Goal: Contribute content: Contribute content

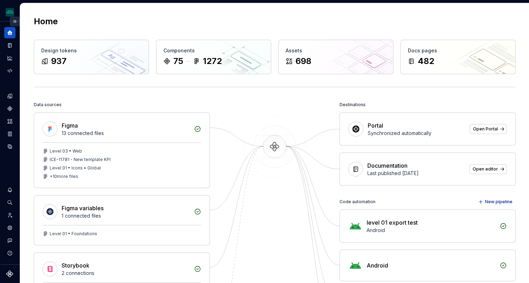
click at [13, 22] on button "Expand sidebar" at bounding box center [15, 22] width 10 height 10
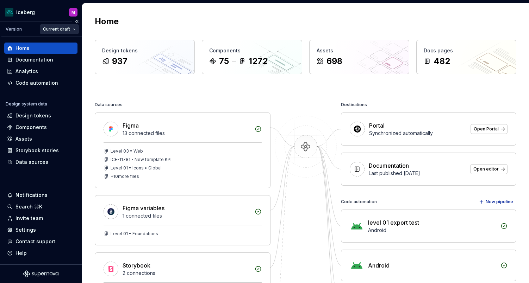
click at [55, 31] on html "iceberg M Version Current draft Home Documentation Analytics Code automation De…" at bounding box center [264, 141] width 529 height 283
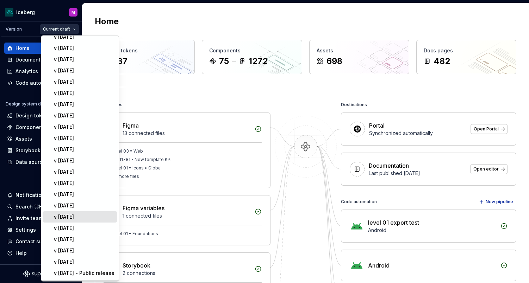
scroll to position [42, 0]
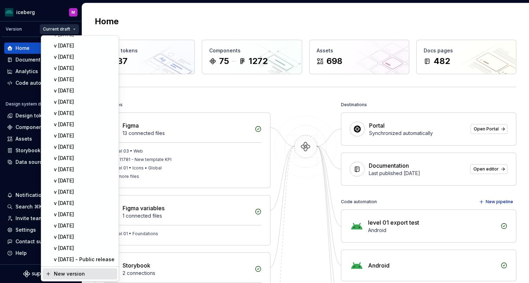
click at [69, 274] on div "New version" at bounding box center [84, 274] width 61 height 7
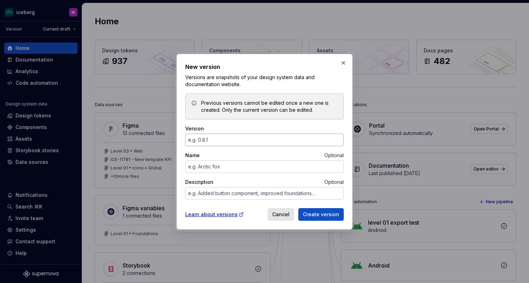
click at [214, 139] on input "Version" at bounding box center [264, 140] width 158 height 13
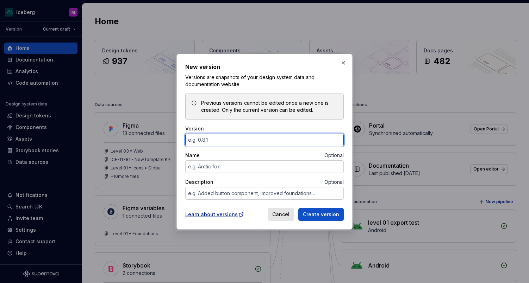
type input "@"
type textarea "*"
type input "@"
type textarea "*"
type input "2"
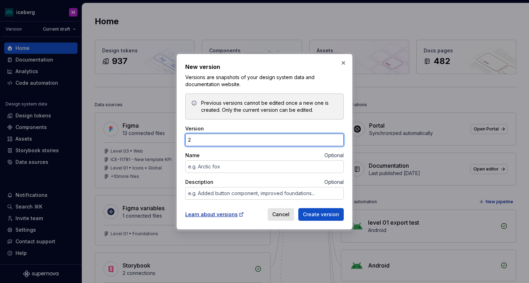
type textarea "*"
type input "2025.3.6"
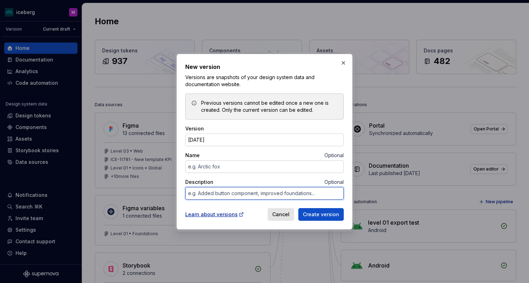
click at [244, 193] on textarea "Description" at bounding box center [264, 193] width 158 height 13
type textarea "*"
click at [241, 194] on textarea "Description" at bounding box center [264, 193] width 158 height 13
paste textarea "Our Vision > Principles: Updates page subtitle Our Vision > Code: Updates page …"
type textarea "Our Vision > Principles: Updates page subtitle Our Vision > Code: Updates page …"
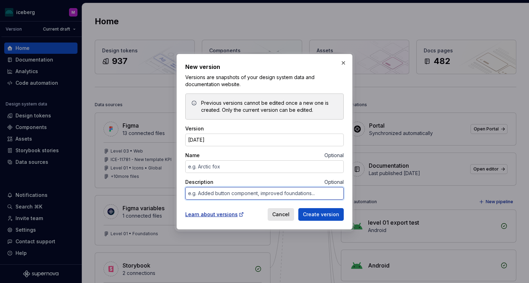
type textarea "*"
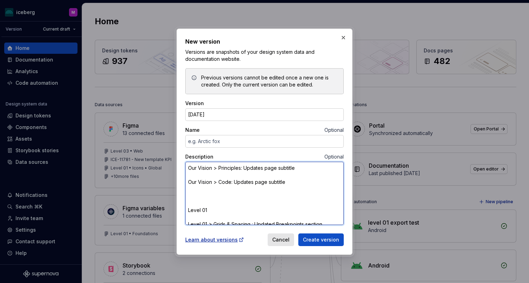
scroll to position [319, 0]
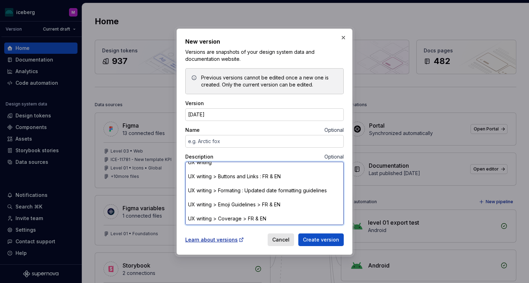
type textarea "Our Vision > Principles: Updates page subtitle Our Vision > Code: Updates page …"
type textarea "*"
type textarea "Our Vision > Principles: Updates page subtitle Our Vision > Code: Updates page …"
type textarea "*"
type textarea "Our Vision > Principles: Updates page subtitle Our Vision > Code: Updates page …"
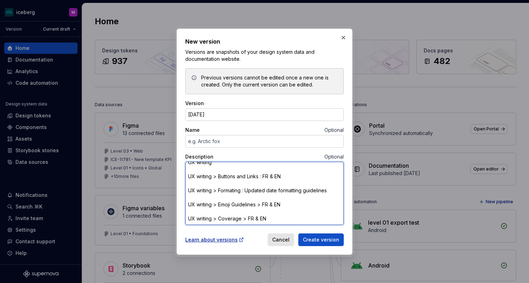
type textarea "*"
click at [195, 215] on textarea "Our Vision > Principles: Updates page subtitle Our Vision > Code: Updates page …" at bounding box center [264, 193] width 158 height 63
type textarea "Our Vision > Principles: Updates page subtitle Our Vision > Code: Updates page …"
type textarea "*"
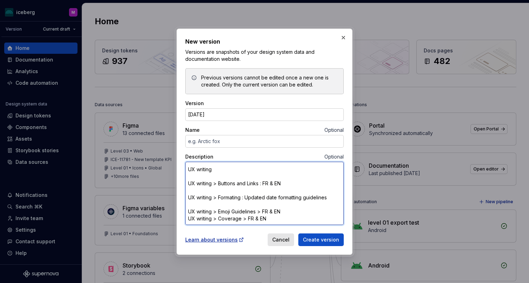
click at [198, 206] on textarea "Our Vision > Principles: Updates page subtitle Our Vision > Code: Updates page …" at bounding box center [264, 193] width 158 height 63
type textarea "Our Vision > Principles: Updates page subtitle Our Vision > Code: Updates page …"
type textarea "*"
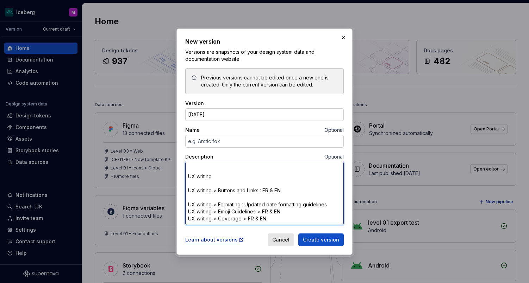
click at [198, 197] on textarea "Our Vision > Principles: Updates page subtitle Our Vision > Code: Updates page …" at bounding box center [264, 193] width 158 height 63
type textarea "Our Vision > Principles: Updates page subtitle Our Vision > Code: Updates page …"
type textarea "*"
click at [198, 189] on textarea "Our Vision > Principles: Updates page subtitle Our Vision > Code: Updates page …" at bounding box center [264, 193] width 158 height 63
type textarea "Our Vision > Principles: Updates page subtitle Our Vision > Code: Updates page …"
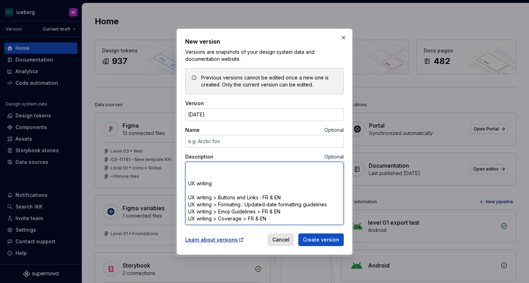
type textarea "*"
type textarea "Our Vision > Principles: Updates page subtitle Our Vision > Code: Updates page …"
type textarea "*"
type textarea "Our Vision > Principles: Updates page subtitle Our Vision > Code: Updates page …"
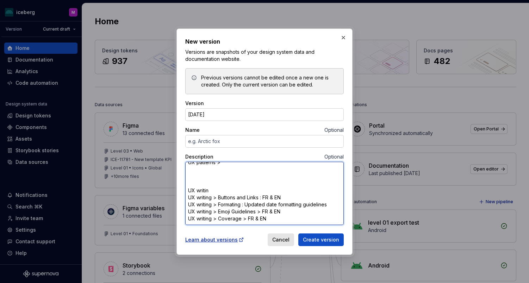
type textarea "*"
type textarea "Our Vision > Principles: Updates page subtitle Our Vision > Code: Updates page …"
type textarea "*"
drag, startPoint x: 212, startPoint y: 189, endPoint x: 184, endPoint y: 167, distance: 35.3
click at [184, 167] on div "New version Versions are snapshots of your design system data and documentation…" at bounding box center [264, 142] width 176 height 227
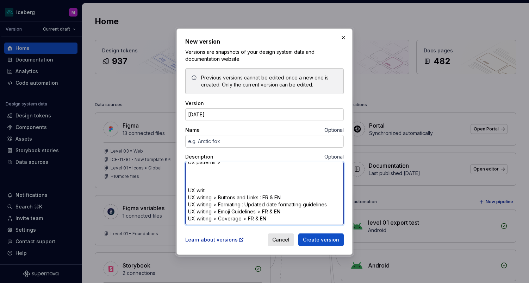
type textarea "Our Vision > Principles: Updates page subtitle Our Vision > Code: Updates page …"
type textarea "*"
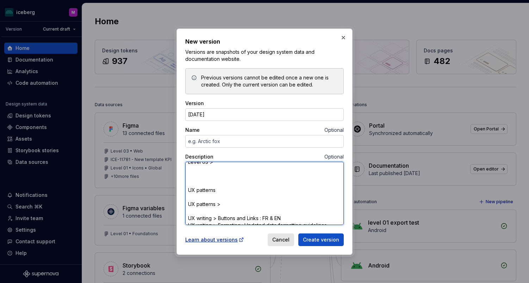
scroll to position [240, 0]
drag, startPoint x: 190, startPoint y: 196, endPoint x: 184, endPoint y: 174, distance: 23.7
click at [184, 174] on div "New version Versions are snapshots of your design system data and documentation…" at bounding box center [264, 142] width 176 height 227
type textarea "Our Vision > Principles: Updates page subtitle Our Vision > Code: Updates page …"
type textarea "*"
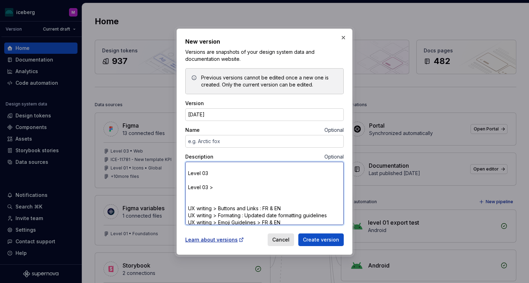
type textarea "Our Vision > Principles: Updates page subtitle Our Vision > Code: Updates page …"
type textarea "*"
type textarea "Our Vision > Principles: Updates page subtitle Our Vision > Code: Updates page …"
type textarea "*"
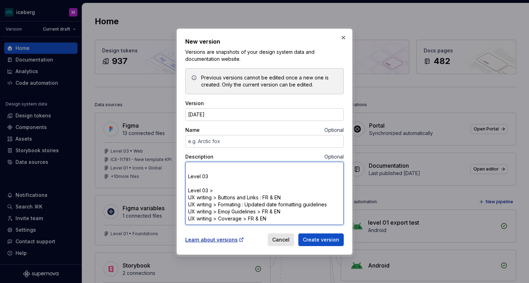
scroll to position [210, 0]
drag, startPoint x: 201, startPoint y: 186, endPoint x: 204, endPoint y: 178, distance: 8.7
click at [184, 175] on div "New version Versions are snapshots of your design system data and documentation…" at bounding box center [264, 142] width 176 height 227
type textarea "Our Vision > Principles: Updates page subtitle Our Vision > Code: Updates page …"
type textarea "*"
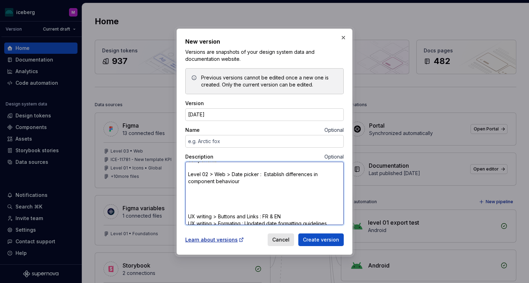
type textarea "Our Vision > Principles: Updates page subtitle Our Vision > Code: Updates page …"
type textarea "*"
type textarea "Our Vision > Principles: Updates page subtitle Our Vision > Code: Updates page …"
type textarea "*"
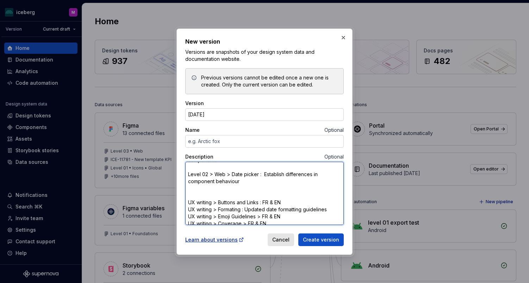
type textarea "Our Vision > Principles: Updates page subtitle Our Vision > Code: Updates page …"
type textarea "*"
type textarea "Our Vision > Principles: Updates page subtitle Our Vision > Code: Updates page …"
type textarea "*"
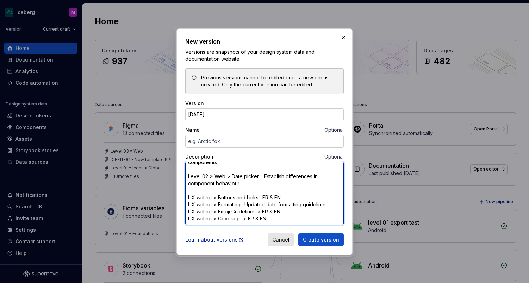
scroll to position [154, 0]
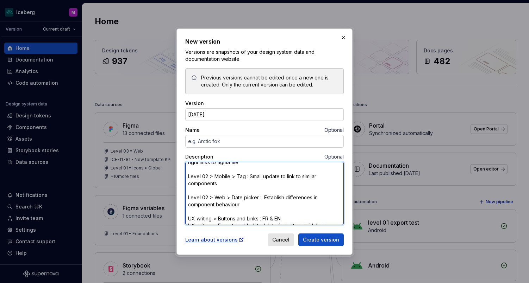
click at [205, 190] on textarea "Our Vision > Principles: Updates page subtitle Our Vision > Code: Updates page …" at bounding box center [264, 193] width 158 height 63
type textarea "Our Vision > Principles: Updates page subtitle Our Vision > Code: Updates page …"
type textarea "*"
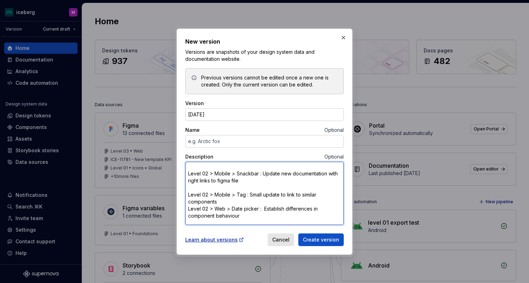
scroll to position [136, 0]
click at [205, 184] on textarea "Our Vision > Principles: Updates page subtitle Our Vision > Code: Updates page …" at bounding box center [264, 193] width 158 height 63
type textarea "Our Vision > Principles: Updates page subtitle Our Vision > Code: Updates page …"
type textarea "*"
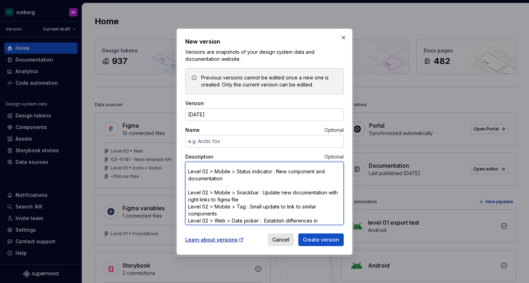
click at [202, 183] on textarea "Our Vision > Principles: Updates page subtitle Our Vision > Code: Updates page …" at bounding box center [264, 193] width 158 height 63
type textarea "Our Vision > Principles: Updates page subtitle Our Vision > Code: Updates page …"
type textarea "*"
click at [201, 186] on textarea "Our Vision > Principles: Updates page subtitle Our Vision > Code: Updates page …" at bounding box center [264, 193] width 158 height 63
type textarea "Our Vision > Principles: Updates page subtitle Our Vision > Code: Updates page …"
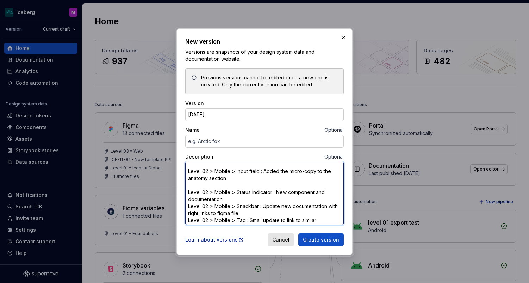
type textarea "*"
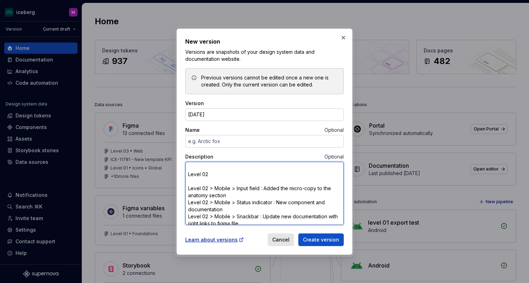
scroll to position [75, 0]
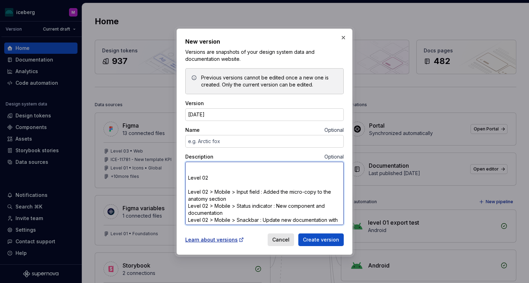
drag, startPoint x: 192, startPoint y: 179, endPoint x: 186, endPoint y: 173, distance: 8.5
click at [186, 173] on textarea "Our Vision > Principles: Updates page subtitle Our Vision > Code: Updates page …" at bounding box center [264, 193] width 158 height 63
type textarea "Our Vision > Principles: Updates page subtitle Our Vision > Code: Updates page …"
type textarea "*"
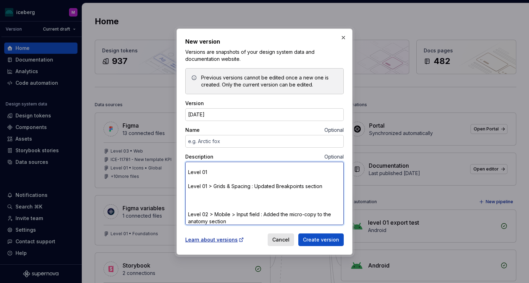
scroll to position [37, 0]
type textarea "Our Vision > Principles: Updates page subtitle Our Vision > Code: Updates page …"
type textarea "*"
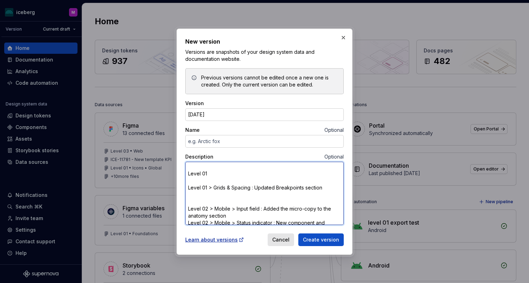
type textarea "Our Vision > Principles: Updates page subtitle Our Vision > Code: Updates page …"
type textarea "*"
type textarea "Our Vision > Principles: Updates page subtitle Our Vision > Code: Updates page …"
type textarea "*"
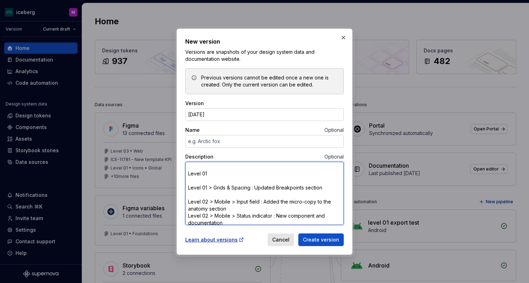
type textarea "Our Vision > Principles: Updates page subtitle Our Vision > Code: Updates page …"
type textarea "*"
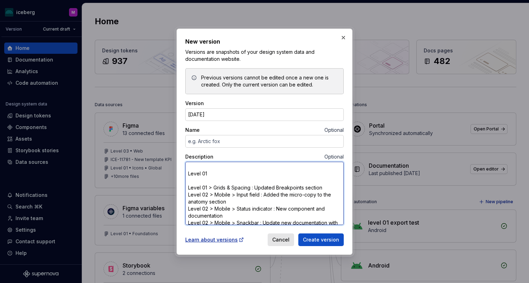
type textarea "Our Vision > Principles: Updates page subtitle Our Vision > Code: Updates page …"
type textarea "*"
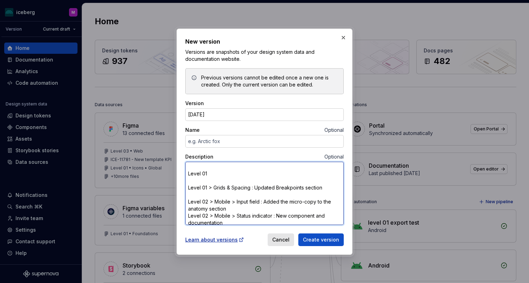
drag, startPoint x: 202, startPoint y: 177, endPoint x: 183, endPoint y: 172, distance: 19.6
click at [183, 172] on div "New version Versions are snapshots of your design system data and documentation…" at bounding box center [264, 142] width 176 height 227
type textarea "Our Vision > Principles: Updates page subtitle Our Vision > Code: Updates page …"
type textarea "*"
drag, startPoint x: 188, startPoint y: 172, endPoint x: 180, endPoint y: 170, distance: 8.0
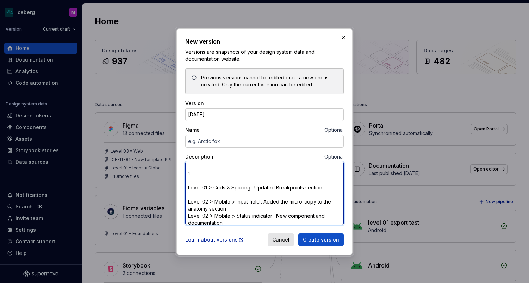
click at [180, 170] on div "New version Versions are snapshots of your design system data and documentation…" at bounding box center [264, 142] width 176 height 227
type textarea "Our Vision > Principles: Updates page subtitle Our Vision > Code: Updates page …"
type textarea "*"
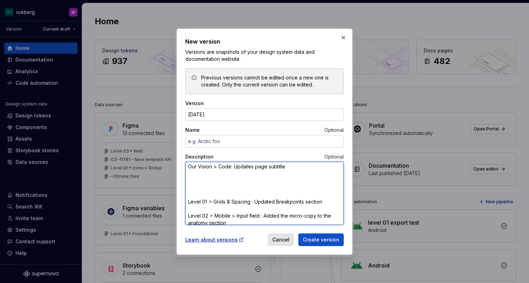
scroll to position [14, 0]
type textarea "Our Vision > Principles: Updates page subtitle Our Vision > Code: Updates page …"
type textarea "*"
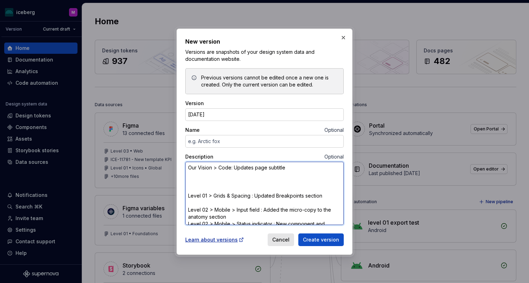
type textarea "Our Vision > Principles: Updates page subtitle Our Vision > Code: Updates page …"
type textarea "*"
type textarea "Our Vision > Principles: Updates page subtitle Our Vision > Code: Updates page …"
type textarea "*"
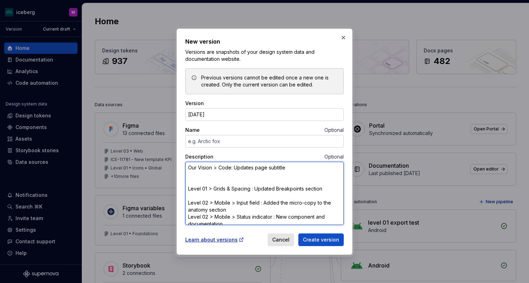
type textarea "Our Vision > Principles: Updates page subtitle Our Vision > Code: Updates page …"
type textarea "*"
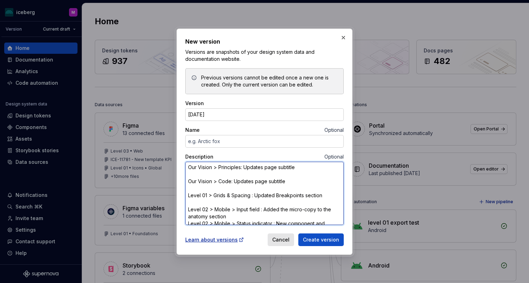
scroll to position [0, 0]
click at [202, 175] on textarea "Our Vision > Principles: Updates page subtitle Our Vision > Code: Updates page …" at bounding box center [264, 193] width 158 height 63
type textarea "Our Vision > Principles: Updates page subtitle Our Vision > Code: Updates page …"
type textarea "*"
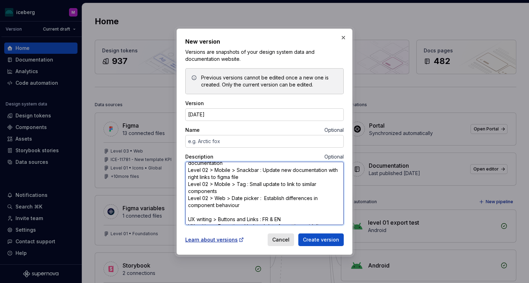
scroll to position [83, 0]
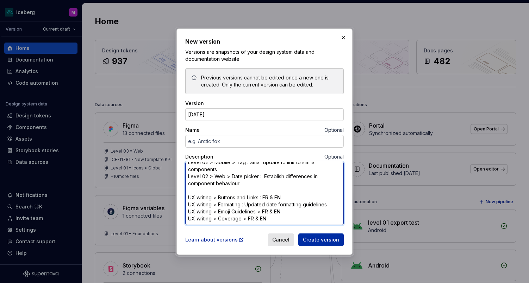
type textarea "Our Vision > Principles: Updates page subtitle Our Vision > Code: Updates page …"
click at [325, 242] on span "Create version" at bounding box center [321, 240] width 36 height 7
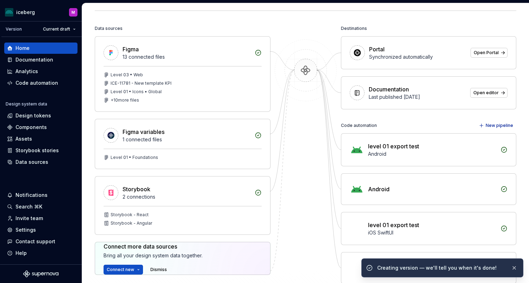
scroll to position [92, 0]
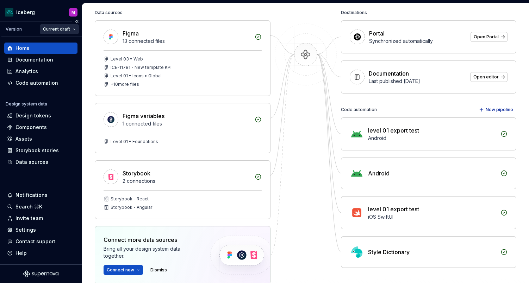
click at [57, 31] on html "iceberg M Version Current draft Home Documentation Analytics Code automation De…" at bounding box center [264, 141] width 529 height 283
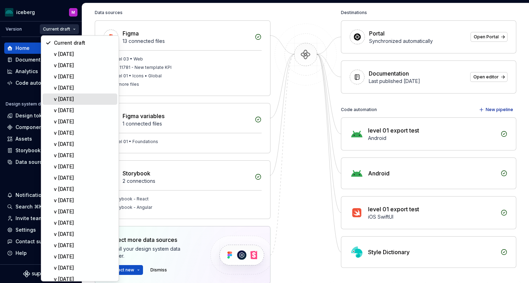
scroll to position [42, 0]
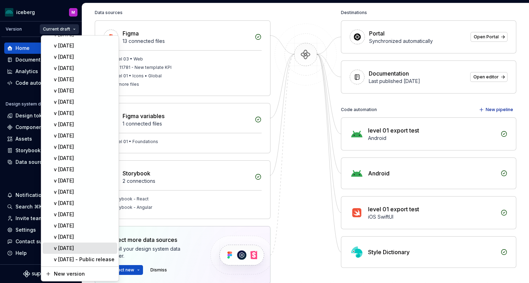
click at [95, 250] on div "v 2024.3.6" at bounding box center [84, 248] width 61 height 7
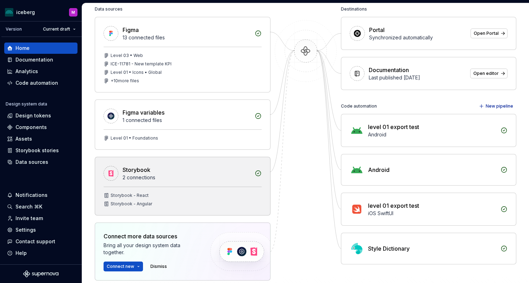
scroll to position [93, 0]
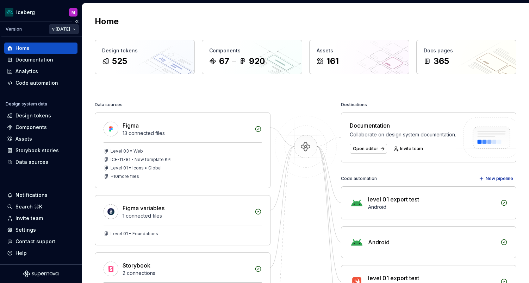
click at [65, 28] on html "iceberg M Version v 2024.3.6 Home Documentation Analytics Code automation Desig…" at bounding box center [264, 141] width 529 height 283
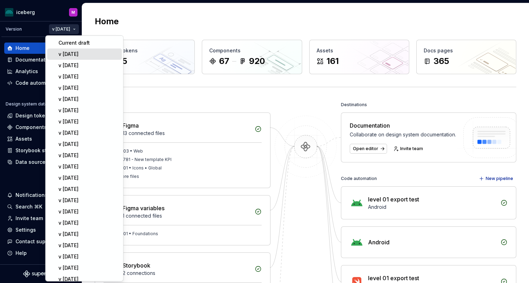
click at [75, 54] on div "v 2025.3.5" at bounding box center [88, 54] width 61 height 7
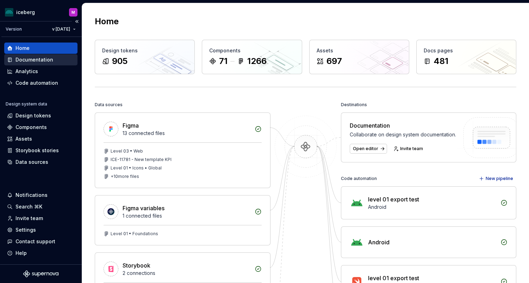
click at [39, 57] on div "Documentation" at bounding box center [34, 59] width 38 height 7
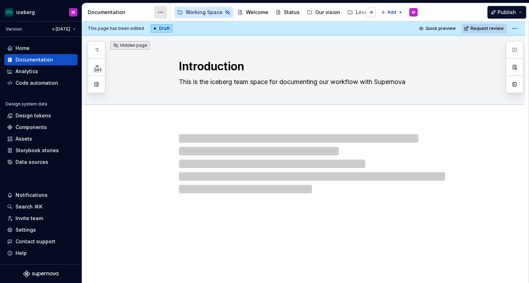
click at [158, 11] on html "iceberg M Version v 2025.3.5 Home Documentation Analytics Code automation Desig…" at bounding box center [264, 141] width 529 height 283
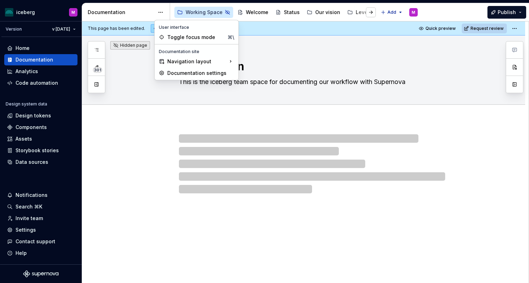
click at [148, 11] on html "iceberg M Version v 2025.3.5 Home Documentation Analytics Code automation Desig…" at bounding box center [264, 141] width 529 height 283
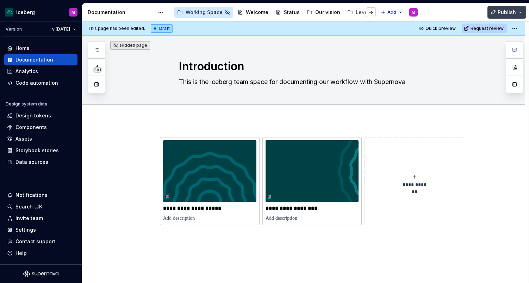
click at [521, 13] on button "Publish" at bounding box center [506, 12] width 39 height 13
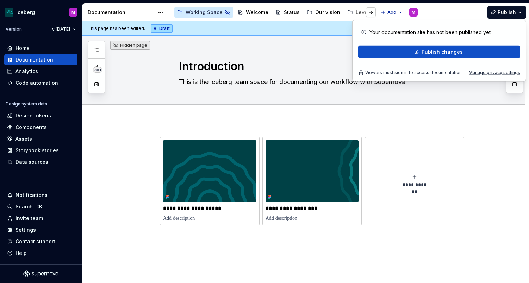
click at [455, 4] on div "Publish" at bounding box center [476, 12] width 106 height 18
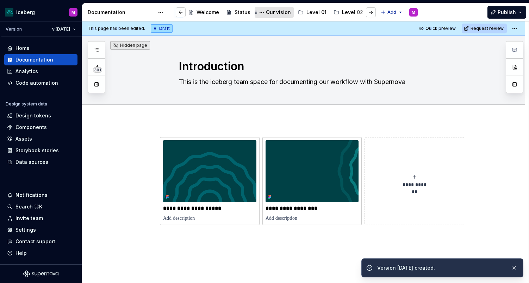
scroll to position [0, 50]
click at [74, 28] on html "iceberg M Version v 2025.3.5 Home Documentation Analytics Code automation Desig…" at bounding box center [264, 141] width 529 height 283
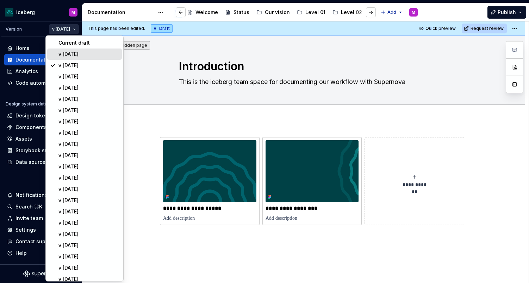
click at [70, 52] on div "v 2025.3.6" at bounding box center [88, 54] width 61 height 7
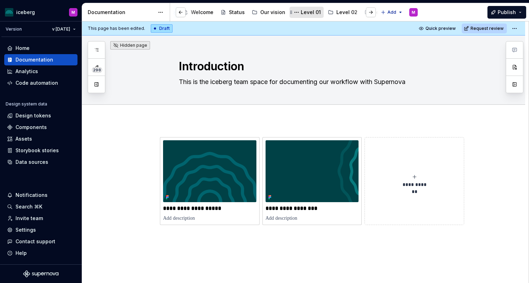
scroll to position [0, 58]
click at [328, 11] on button "Page tree" at bounding box center [328, 12] width 8 height 8
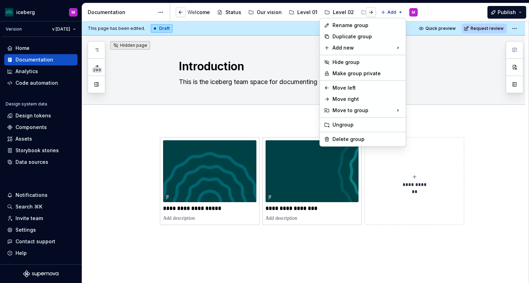
click at [330, 10] on html "iceberg M Version v 2025.3.6 Home Documentation Analytics Code automation Desig…" at bounding box center [264, 141] width 529 height 283
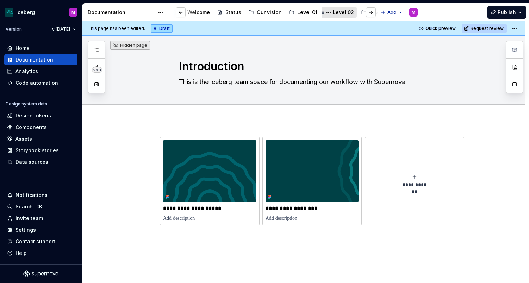
click at [333, 10] on div "Level 02" at bounding box center [343, 12] width 21 height 7
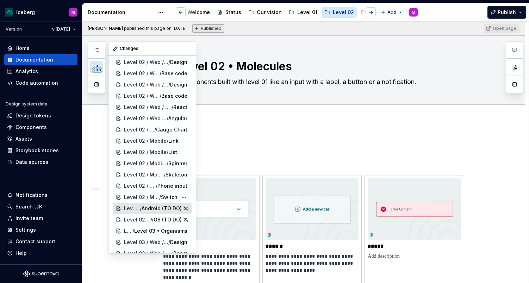
scroll to position [1230, 0]
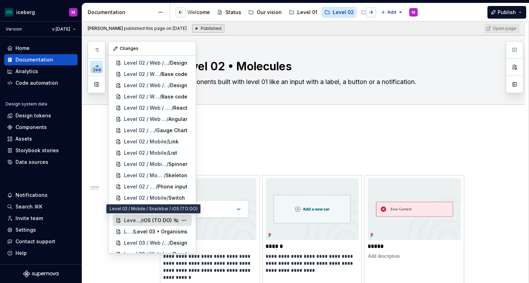
click at [140, 219] on span "/" at bounding box center [141, 220] width 2 height 7
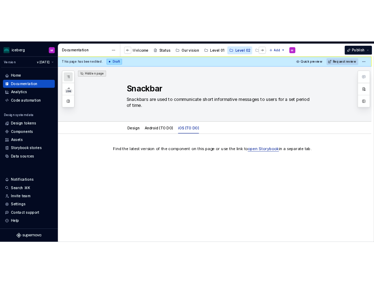
scroll to position [89, 0]
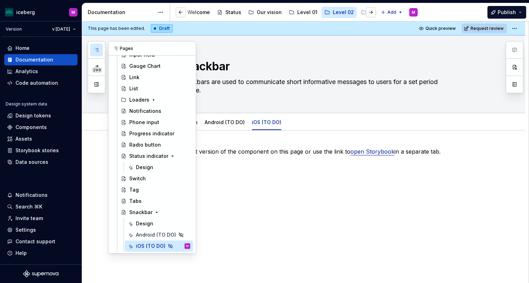
click at [96, 49] on icon "button" at bounding box center [97, 50] width 6 height 6
click at [154, 154] on div "Status indicator" at bounding box center [145, 156] width 33 height 7
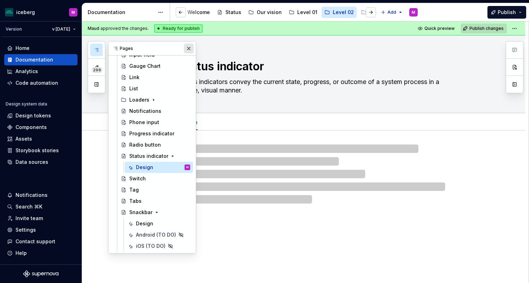
click at [187, 48] on button "button" at bounding box center [189, 49] width 10 height 10
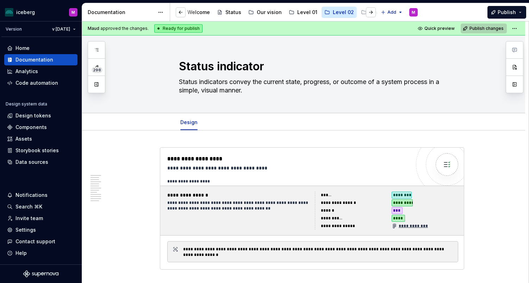
click at [496, 27] on span "Publish changes" at bounding box center [486, 29] width 34 height 6
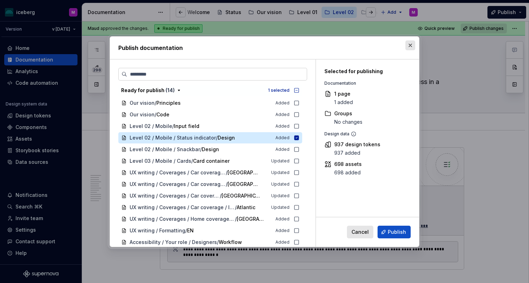
click at [409, 45] on button "button" at bounding box center [410, 45] width 10 height 10
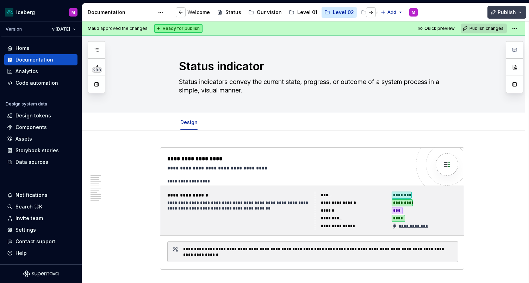
click at [509, 14] on span "Publish" at bounding box center [506, 12] width 18 height 7
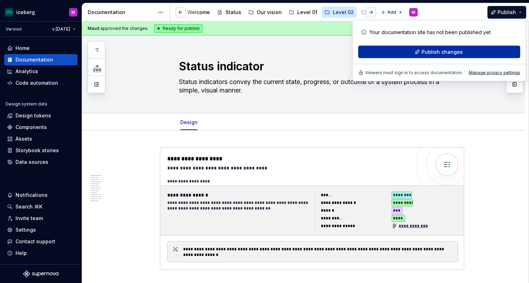
click at [466, 56] on button "Publish changes" at bounding box center [439, 52] width 162 height 13
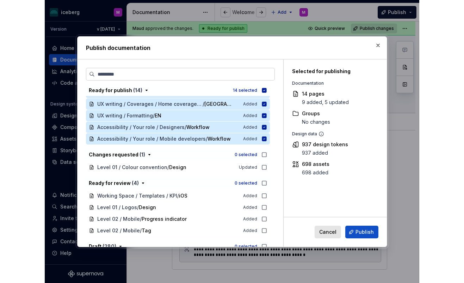
scroll to position [134, 0]
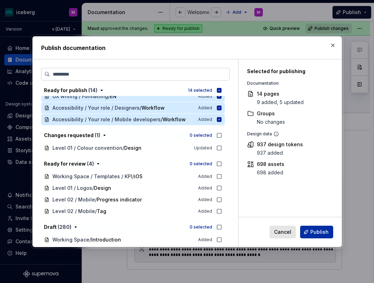
click at [321, 234] on span "Publish" at bounding box center [320, 232] width 18 height 7
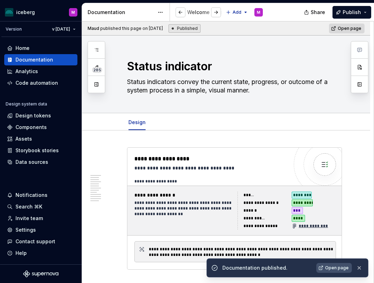
click at [336, 268] on span "Open page" at bounding box center [337, 268] width 24 height 6
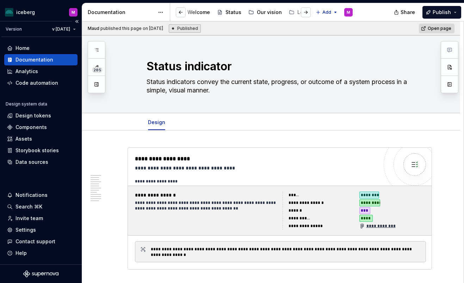
type textarea "*"
click at [34, 128] on div "Components" at bounding box center [30, 127] width 31 height 7
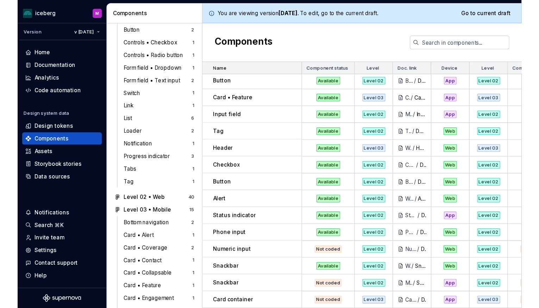
scroll to position [922, 0]
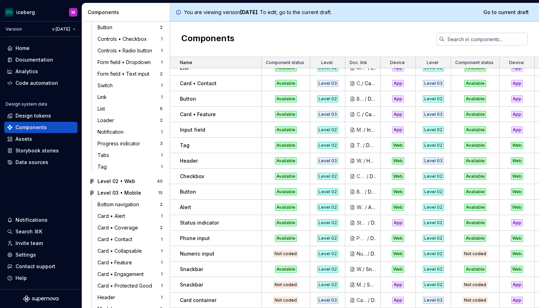
click at [204, 283] on div "Snackbar" at bounding box center [220, 284] width 81 height 7
click at [227, 283] on div "Snackbar" at bounding box center [220, 284] width 81 height 7
click at [501, 13] on span "Go to current draft" at bounding box center [505, 12] width 45 height 7
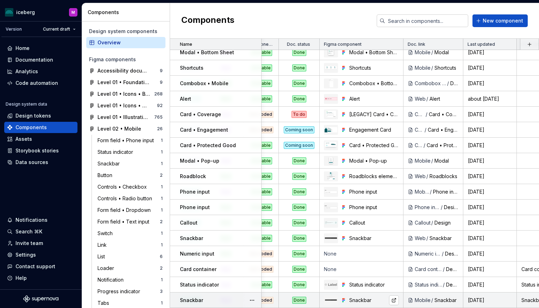
scroll to position [904, 0]
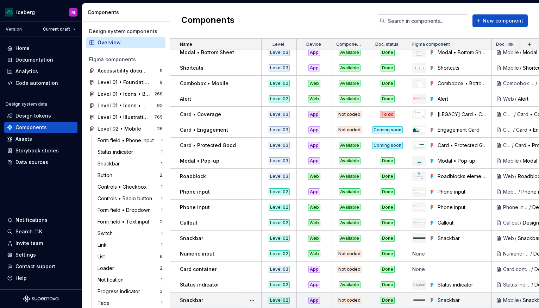
click at [345, 299] on div "Not coded" at bounding box center [349, 300] width 25 height 7
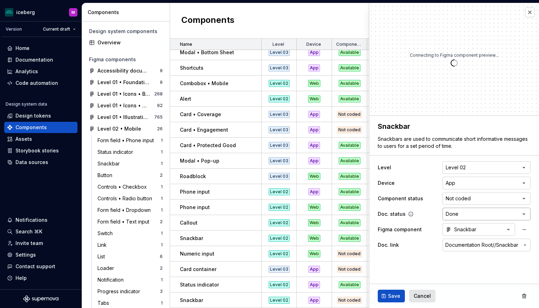
type textarea "*"
click at [529, 214] on html "iceberg M Version Current draft Home Documentation Analytics Code automation De…" at bounding box center [269, 154] width 539 height 308
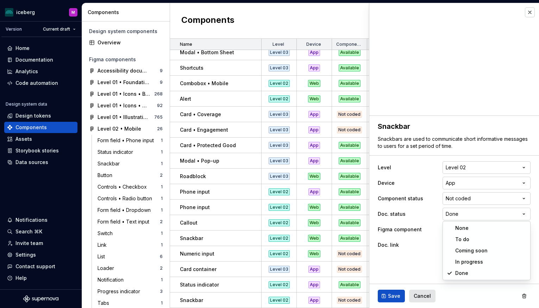
click at [524, 214] on html "iceberg M Version Current draft Home Documentation Analytics Code automation De…" at bounding box center [269, 154] width 539 height 308
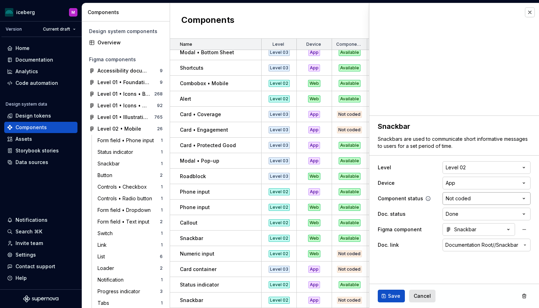
click at [526, 198] on html "iceberg M Version Current draft Home Documentation Analytics Code automation De…" at bounding box center [269, 154] width 539 height 308
select select "**********"
click at [394, 294] on span "Save" at bounding box center [394, 296] width 12 height 7
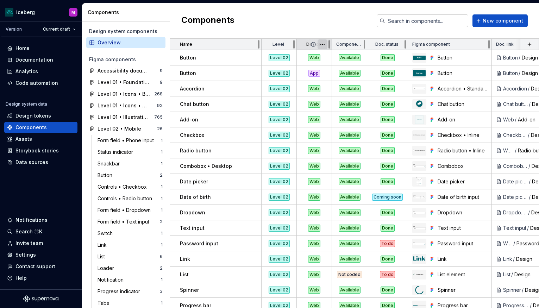
click at [324, 44] on html "iceberg M Version Current draft Home Documentation Analytics Code automation De…" at bounding box center [269, 154] width 539 height 308
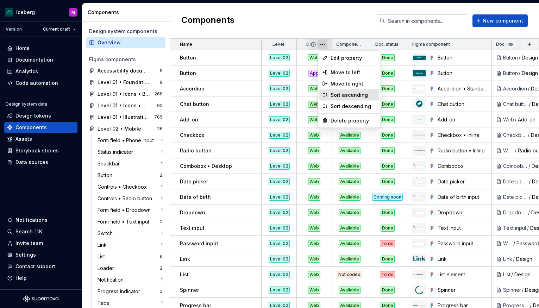
click at [348, 96] on div "Sort ascending" at bounding box center [354, 95] width 46 height 7
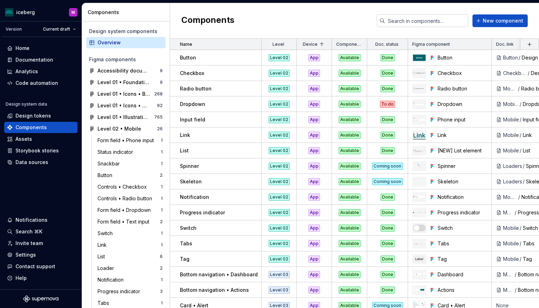
click at [321, 46] on html "iceberg M Version Current draft Home Documentation Analytics Code automation De…" at bounding box center [269, 154] width 539 height 308
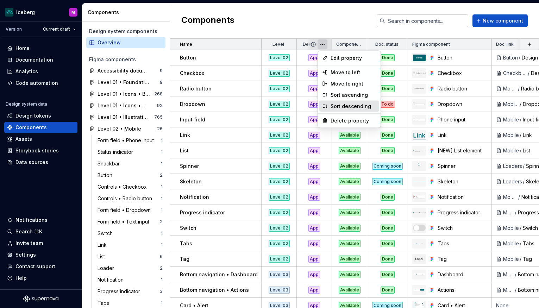
click at [344, 105] on div "Sort descending" at bounding box center [354, 106] width 46 height 7
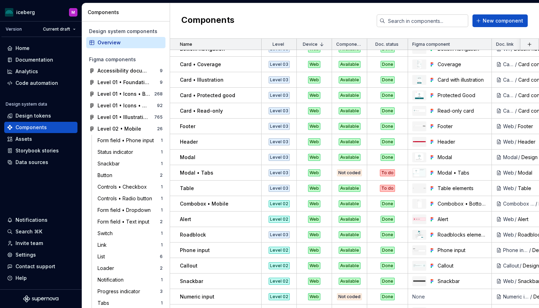
scroll to position [412, 0]
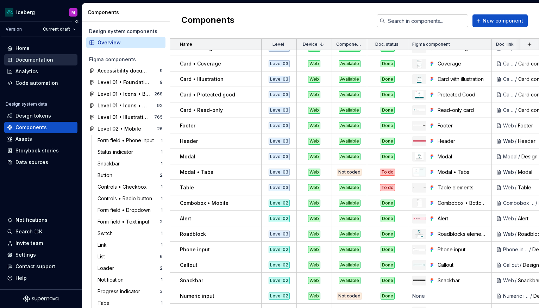
click at [35, 61] on div "Documentation" at bounding box center [34, 59] width 38 height 7
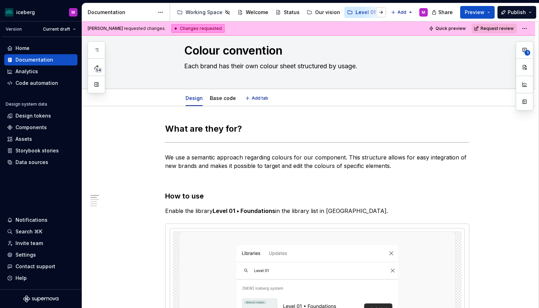
scroll to position [526, 0]
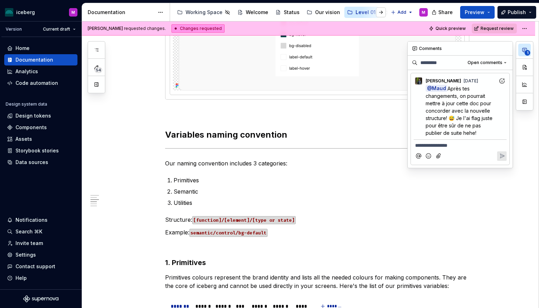
click at [526, 50] on span "1" at bounding box center [528, 53] width 6 height 6
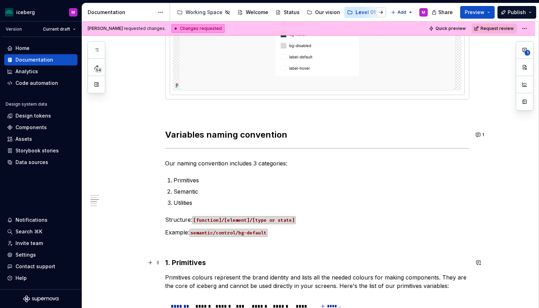
scroll to position [547, 0]
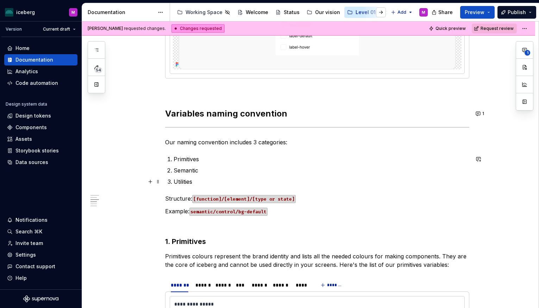
click at [432, 181] on p "Utilities" at bounding box center [322, 181] width 296 height 8
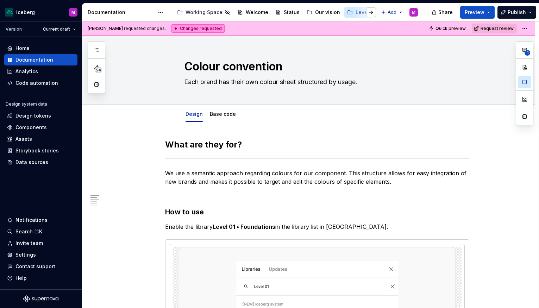
type textarea "*"
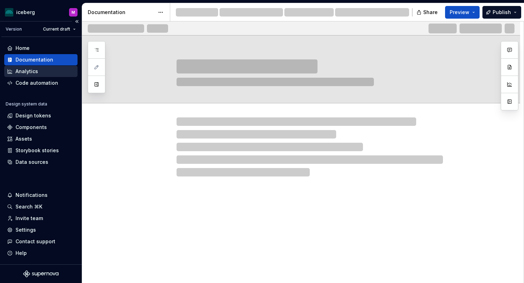
click at [26, 76] on div "Analytics" at bounding box center [40, 71] width 73 height 11
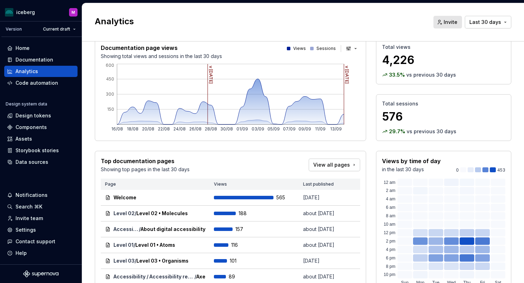
scroll to position [18, 0]
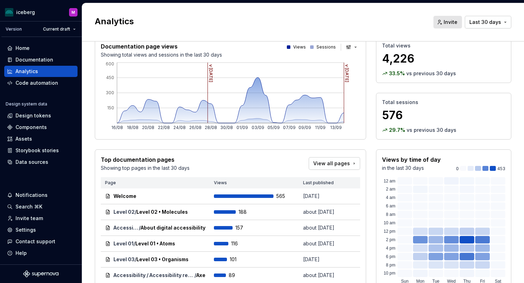
click at [293, 47] on div "Views" at bounding box center [296, 47] width 19 height 6
click at [289, 47] on div at bounding box center [289, 47] width 4 height 4
